Goal: Navigation & Orientation: Find specific page/section

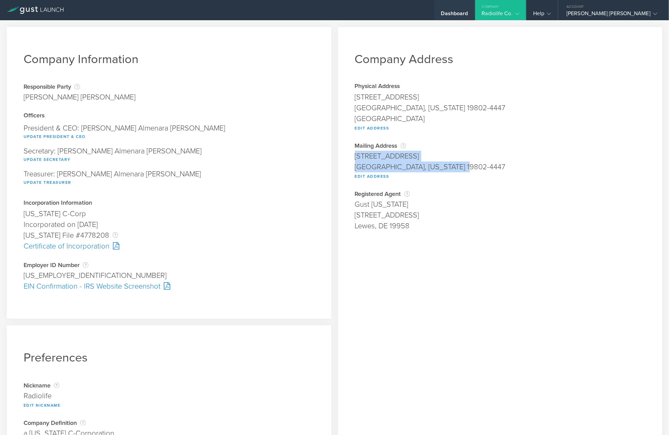
click at [464, 10] on div "Dashboard" at bounding box center [454, 15] width 27 height 10
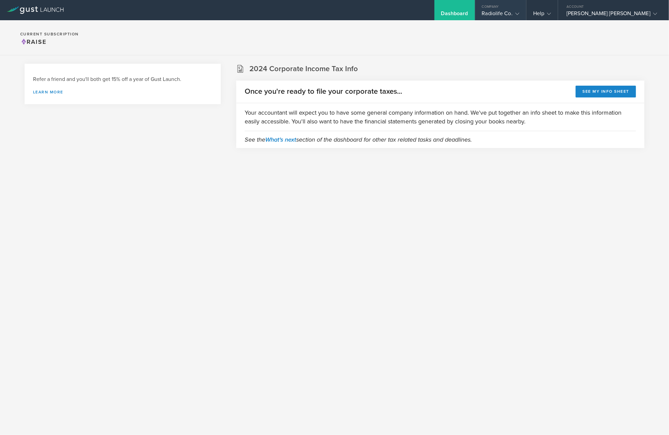
click at [505, 8] on div "Company" at bounding box center [500, 5] width 51 height 10
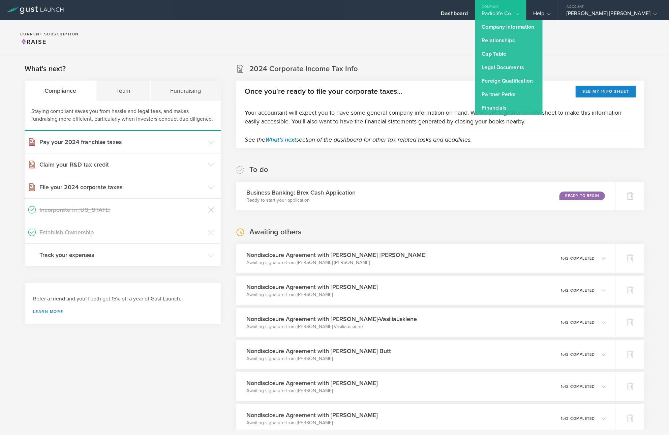
click at [496, 64] on link "Legal Documents" at bounding box center [508, 67] width 67 height 13
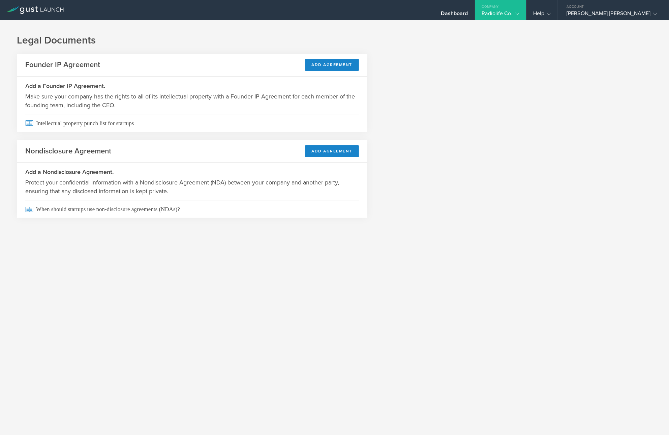
click at [516, 10] on gust-icon at bounding box center [515, 13] width 7 height 7
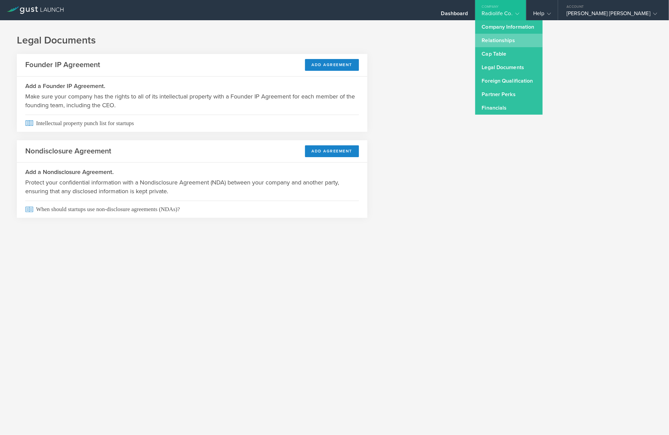
click at [485, 34] on link "Relationships" at bounding box center [508, 40] width 67 height 13
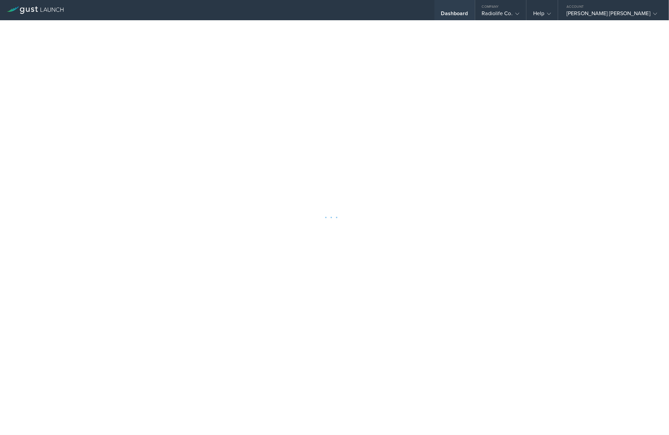
click at [456, 11] on div "Dashboard" at bounding box center [454, 15] width 27 height 10
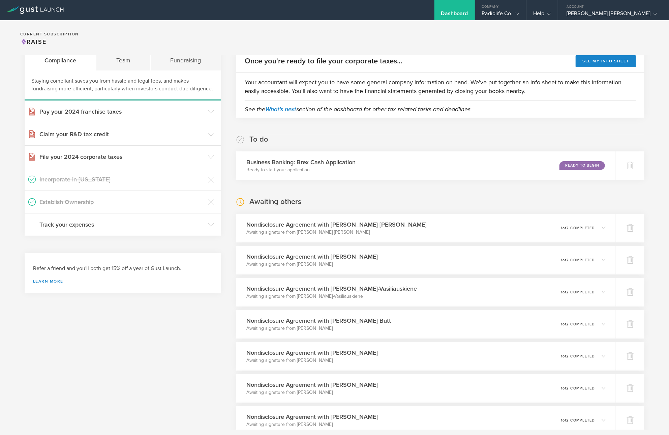
scroll to position [31, 0]
click at [605, 225] on icon at bounding box center [607, 227] width 4 height 4
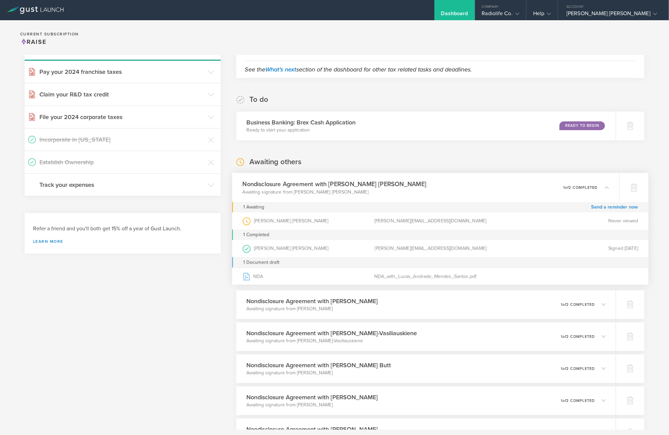
scroll to position [75, 0]
